Goal: Task Accomplishment & Management: Manage account settings

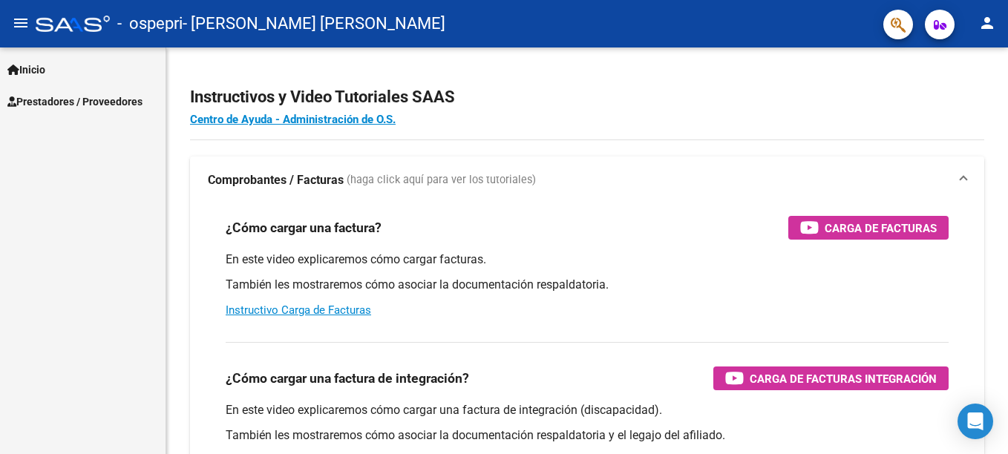
click at [989, 26] on mat-icon "person" at bounding box center [987, 23] width 18 height 18
click at [987, 21] on div at bounding box center [504, 227] width 1008 height 454
click at [987, 29] on mat-icon "person" at bounding box center [987, 23] width 18 height 18
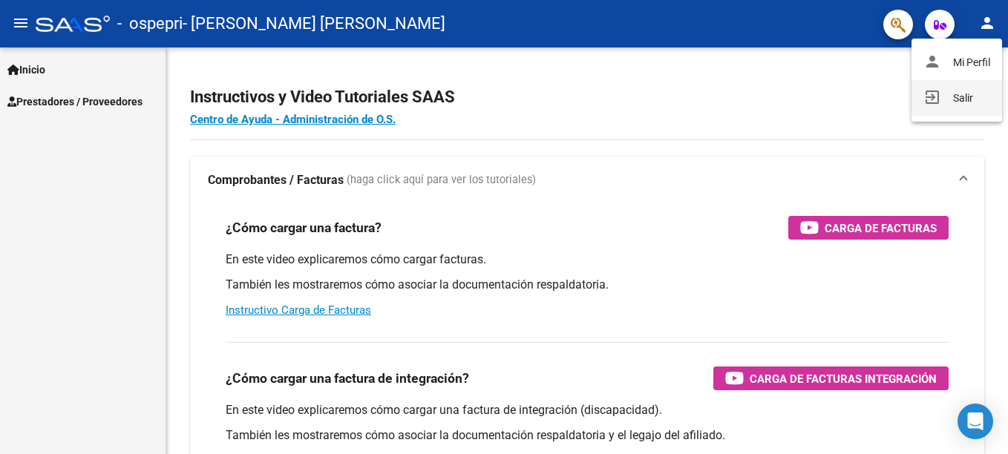
click at [965, 104] on button "exit_to_app Salir" at bounding box center [957, 98] width 91 height 36
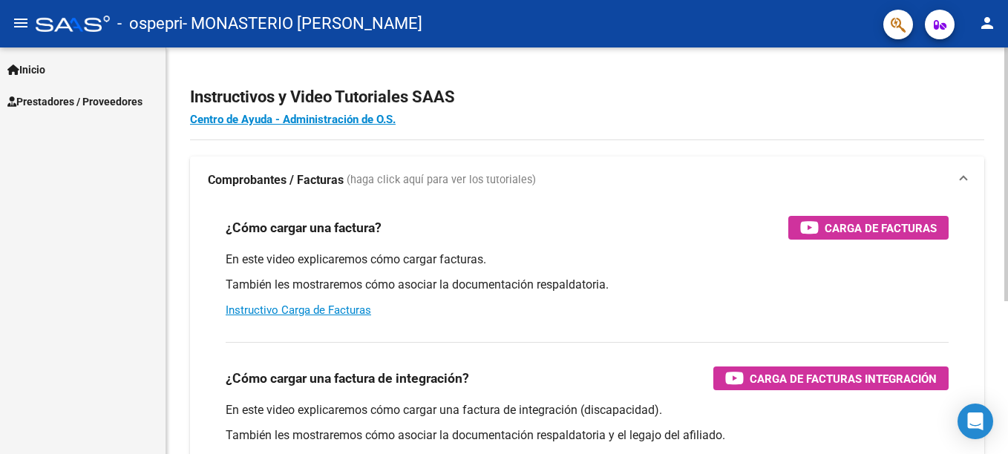
scroll to position [74, 0]
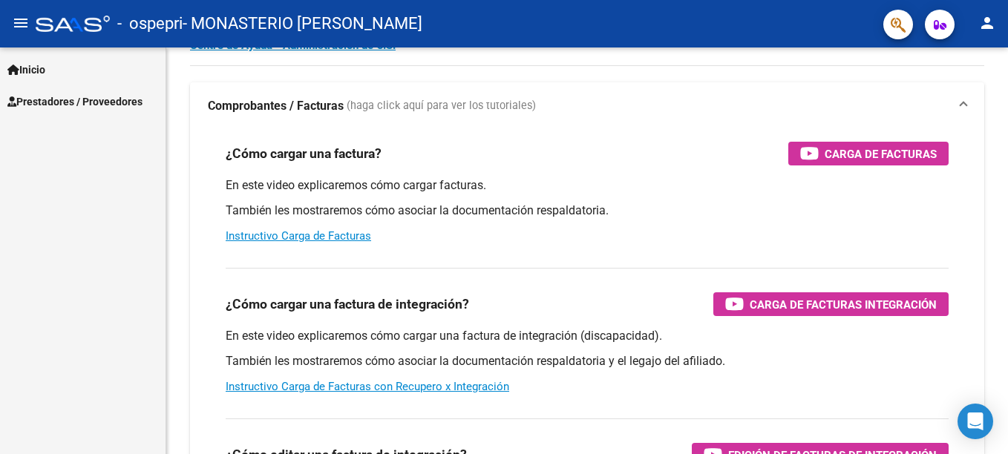
click at [73, 94] on span "Prestadores / Proveedores" at bounding box center [74, 102] width 135 height 16
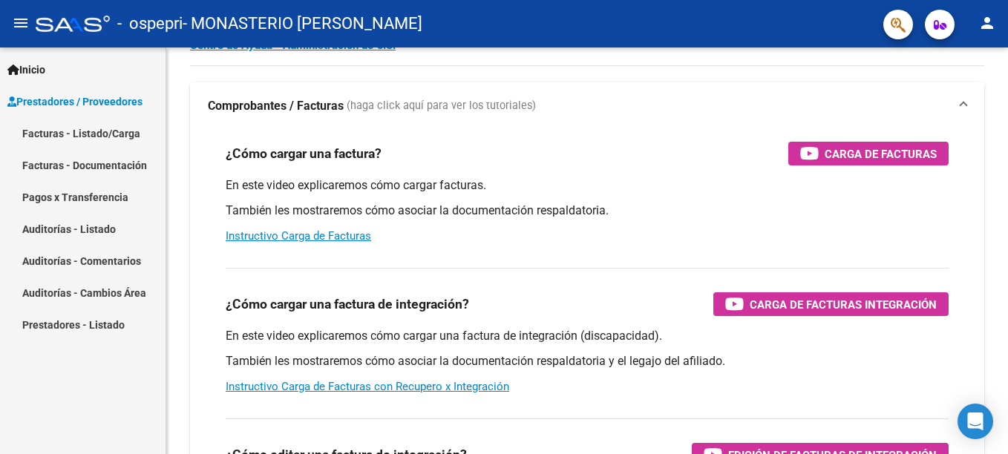
click at [114, 134] on link "Facturas - Listado/Carga" at bounding box center [83, 133] width 166 height 32
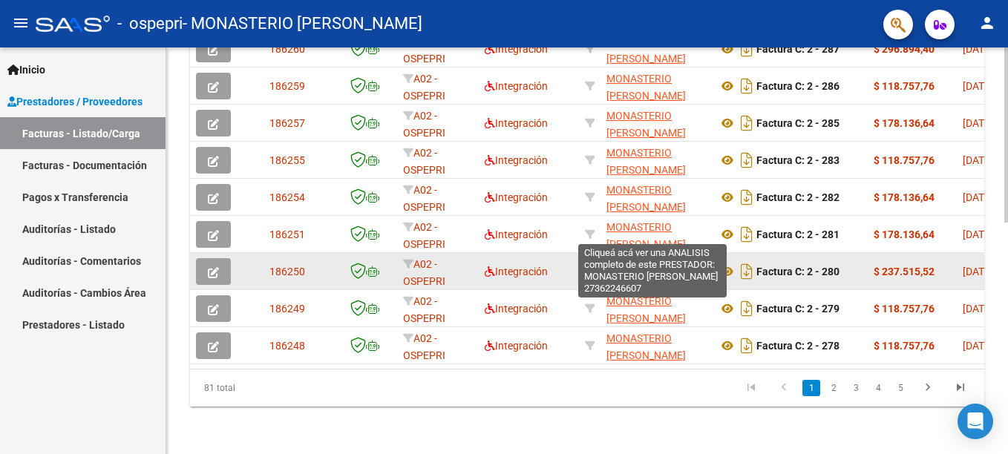
scroll to position [534, 0]
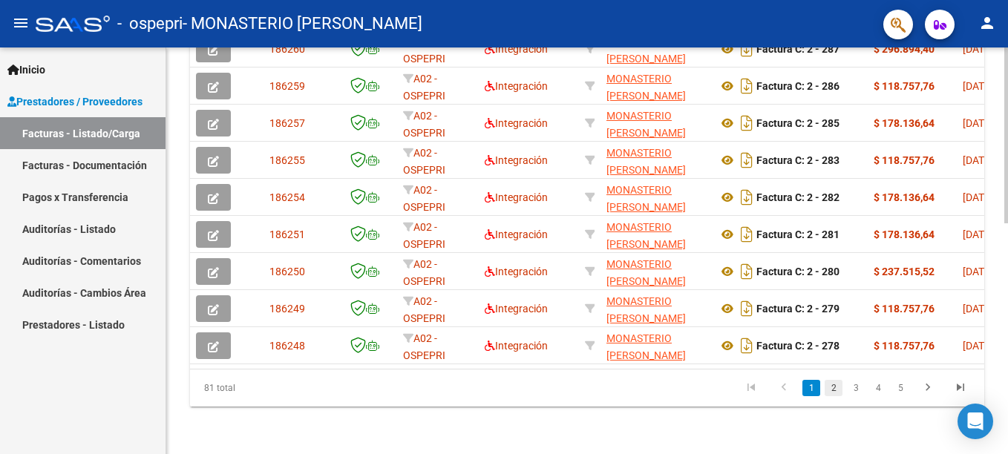
click at [835, 385] on link "2" at bounding box center [834, 388] width 18 height 16
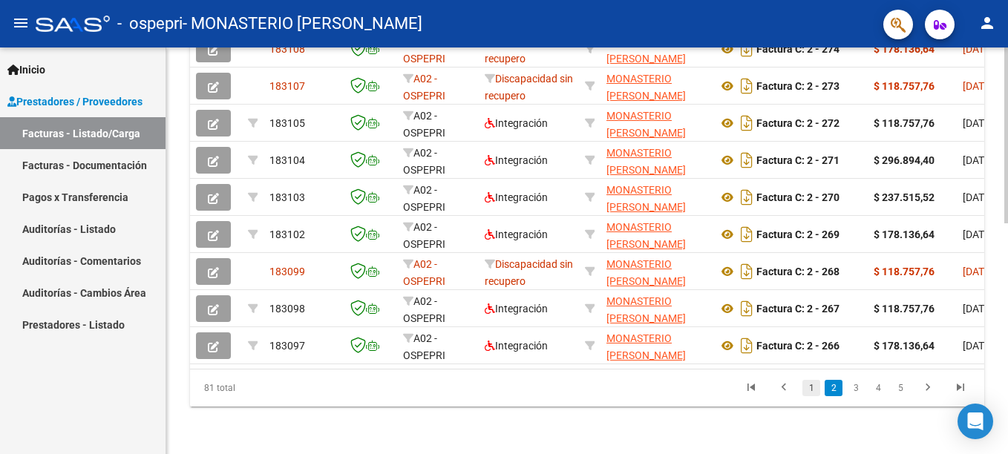
click at [816, 390] on link "1" at bounding box center [811, 388] width 18 height 16
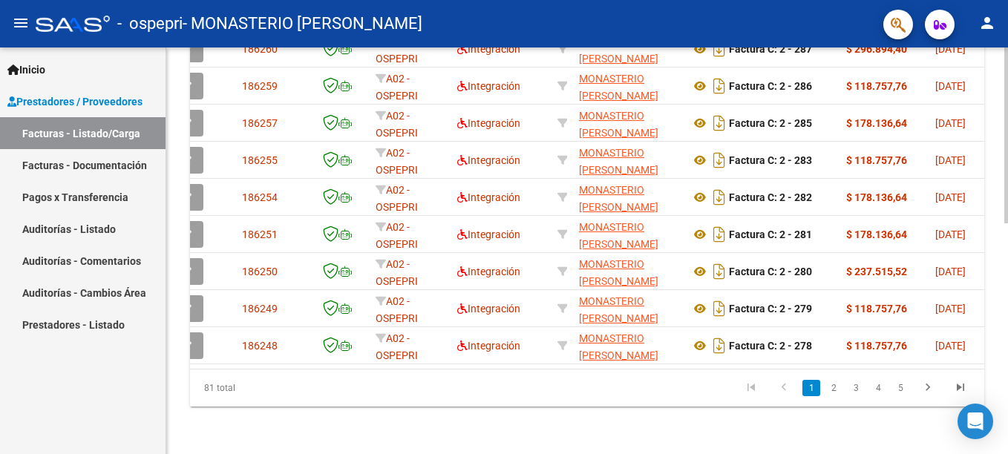
scroll to position [0, 0]
